Goal: Task Accomplishment & Management: Use online tool/utility

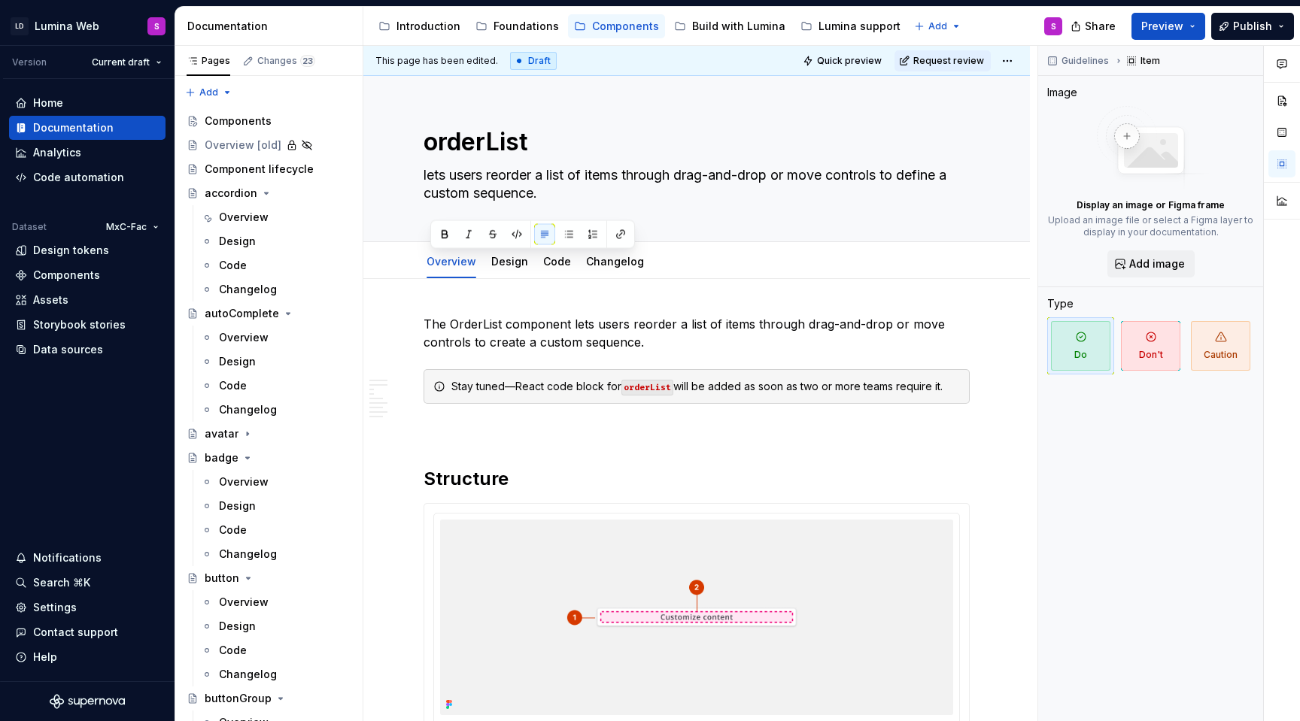
scroll to position [921, 0]
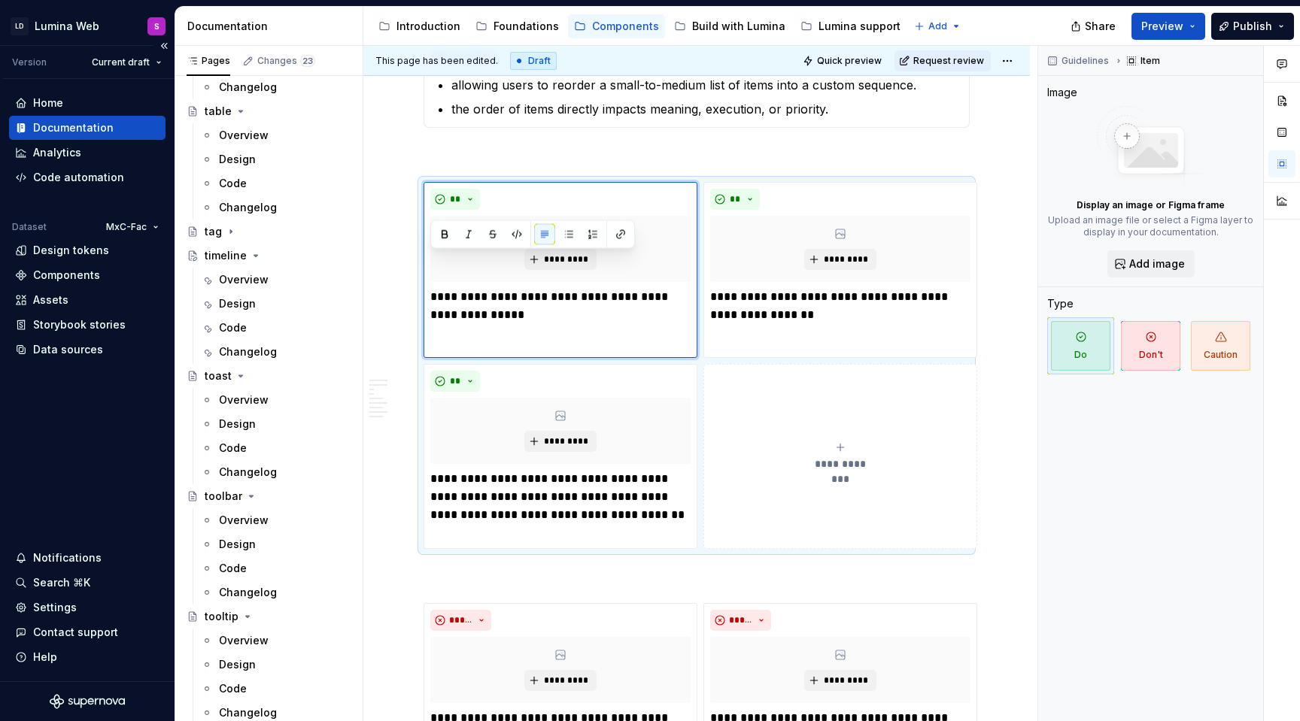
type textarea "*"
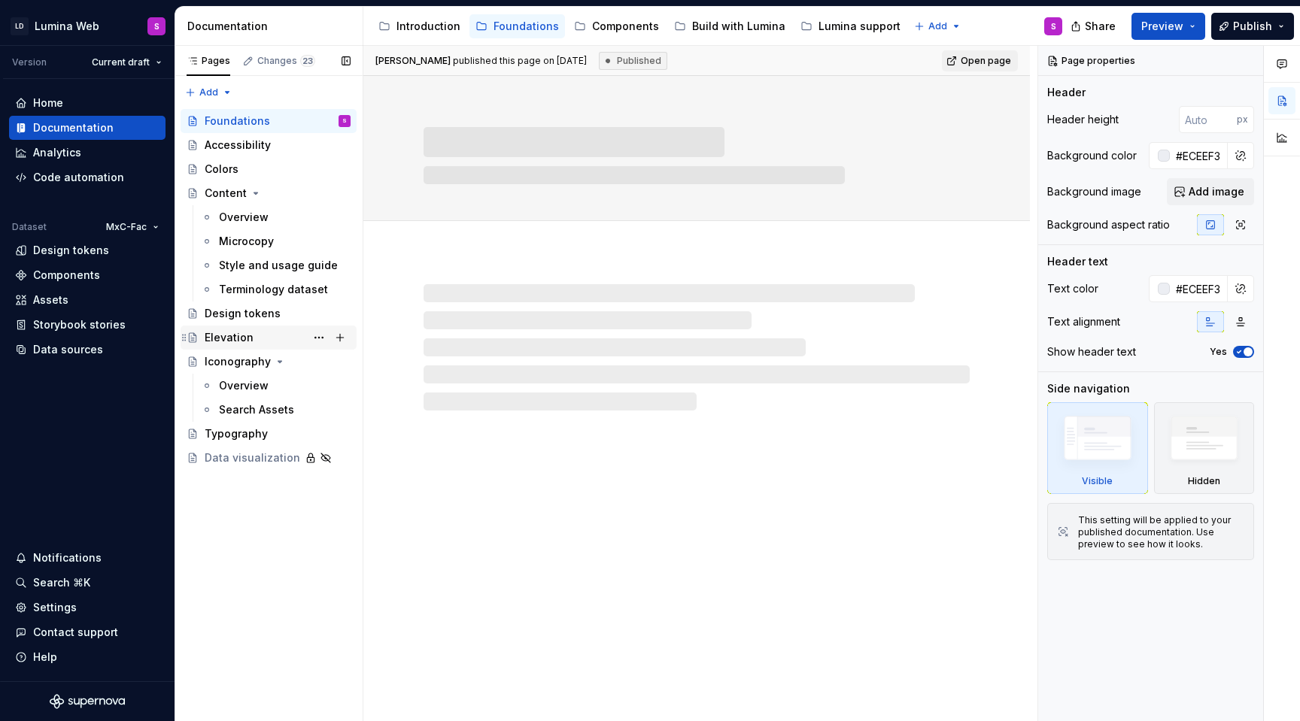
click at [232, 338] on div "Elevation" at bounding box center [229, 337] width 49 height 15
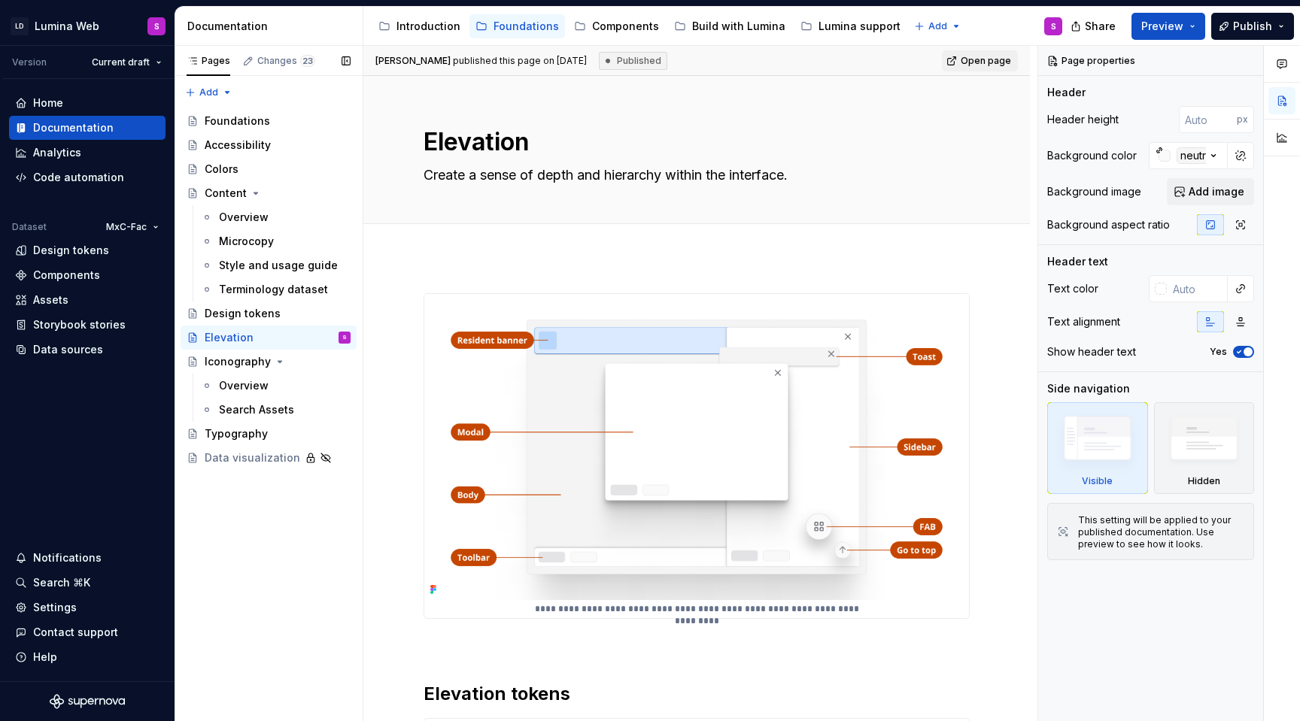
type textarea "*"
